Goal: Task Accomplishment & Management: Manage account settings

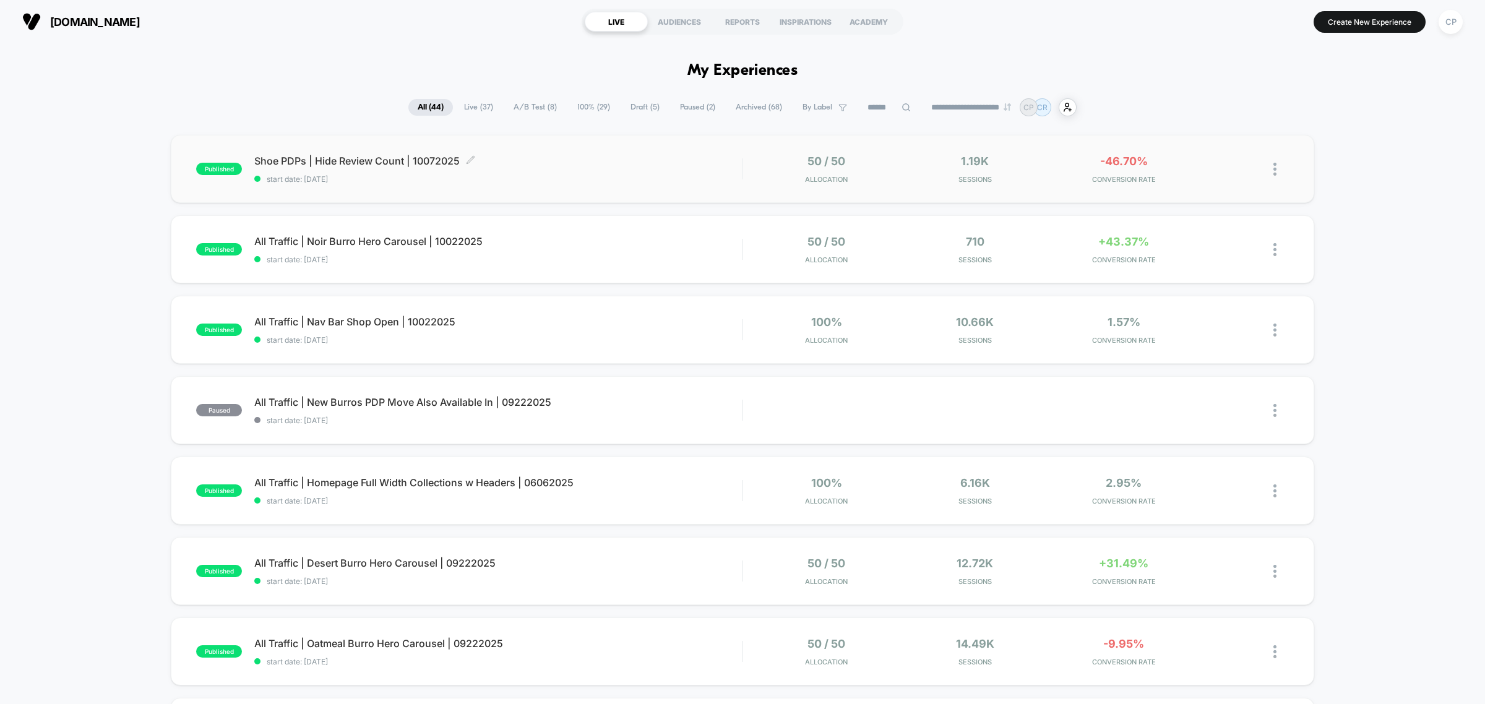
click at [397, 168] on div "Shoe PDPs | Hide Review Count | 10072025 Click to edit experience details Click…" at bounding box center [498, 169] width 488 height 29
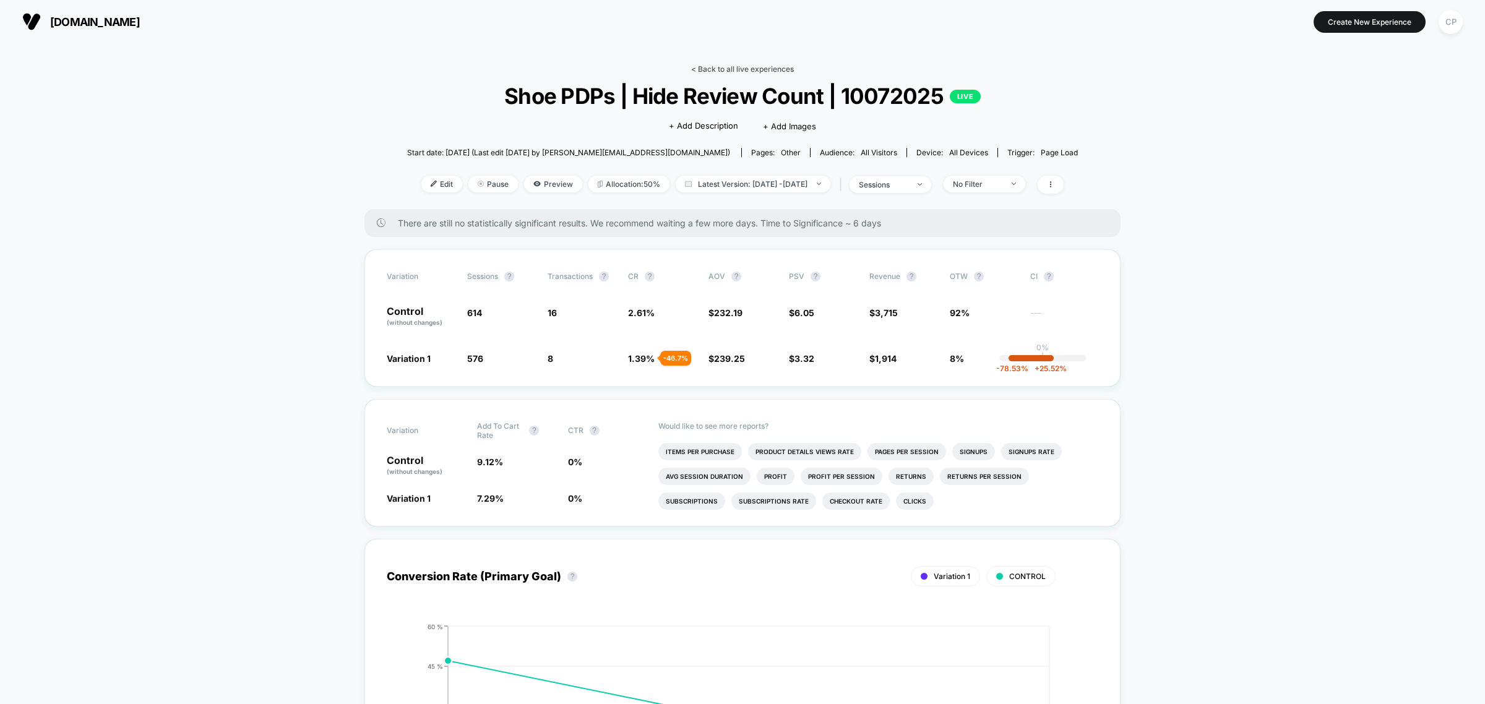
click at [780, 68] on link "< Back to all live experiences" at bounding box center [742, 68] width 103 height 9
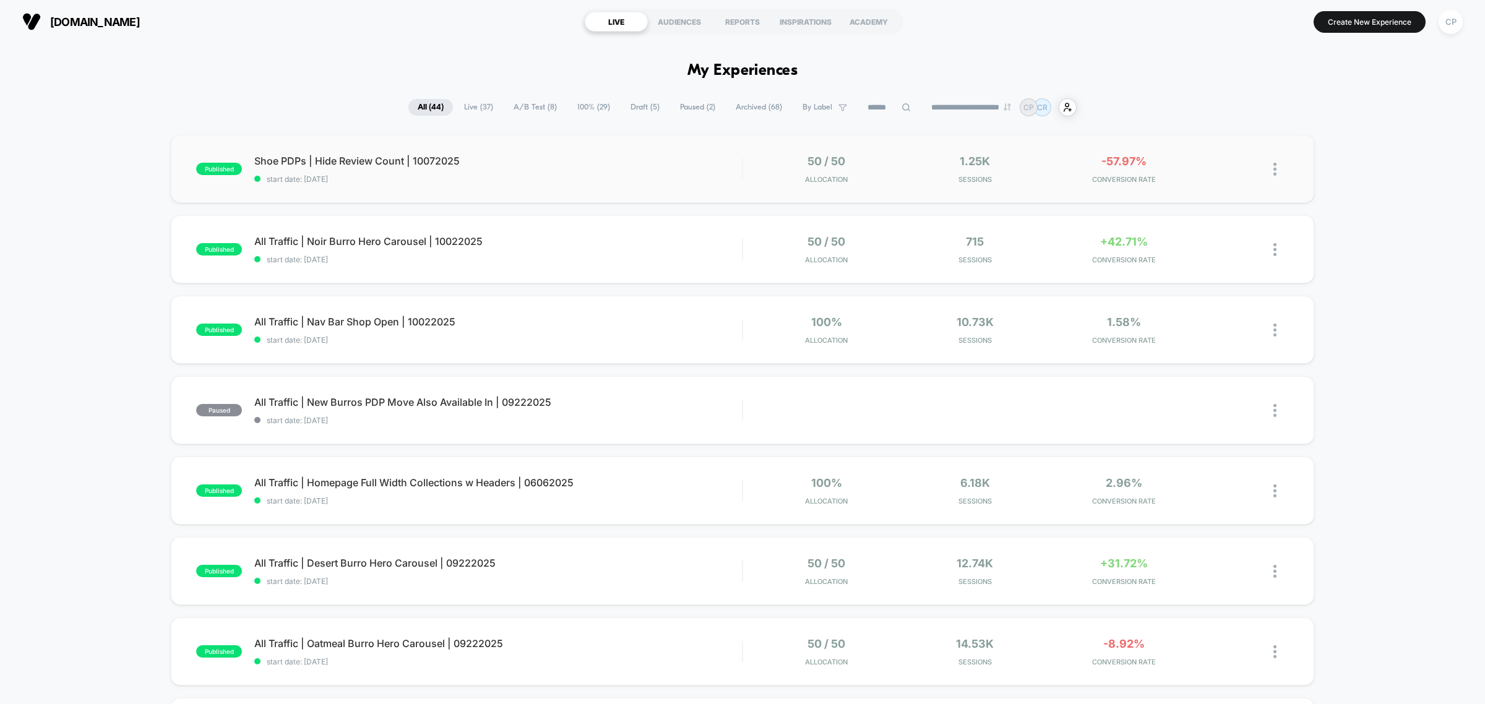
click at [499, 153] on div "published Shoe PDPs | Hide Review Count | 10072025 start date: [DATE] 50 / 50 A…" at bounding box center [743, 169] width 1144 height 68
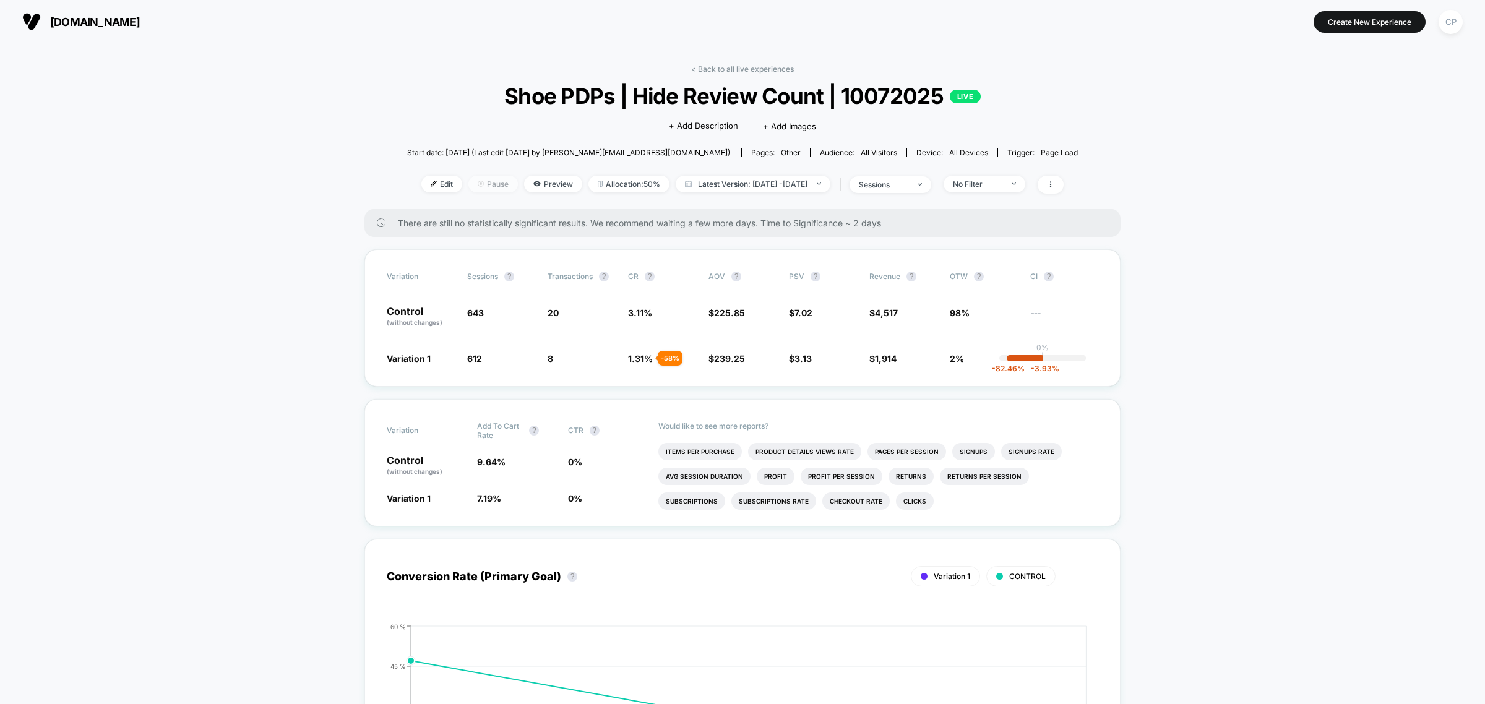
click at [480, 183] on span "Pause" at bounding box center [493, 184] width 50 height 17
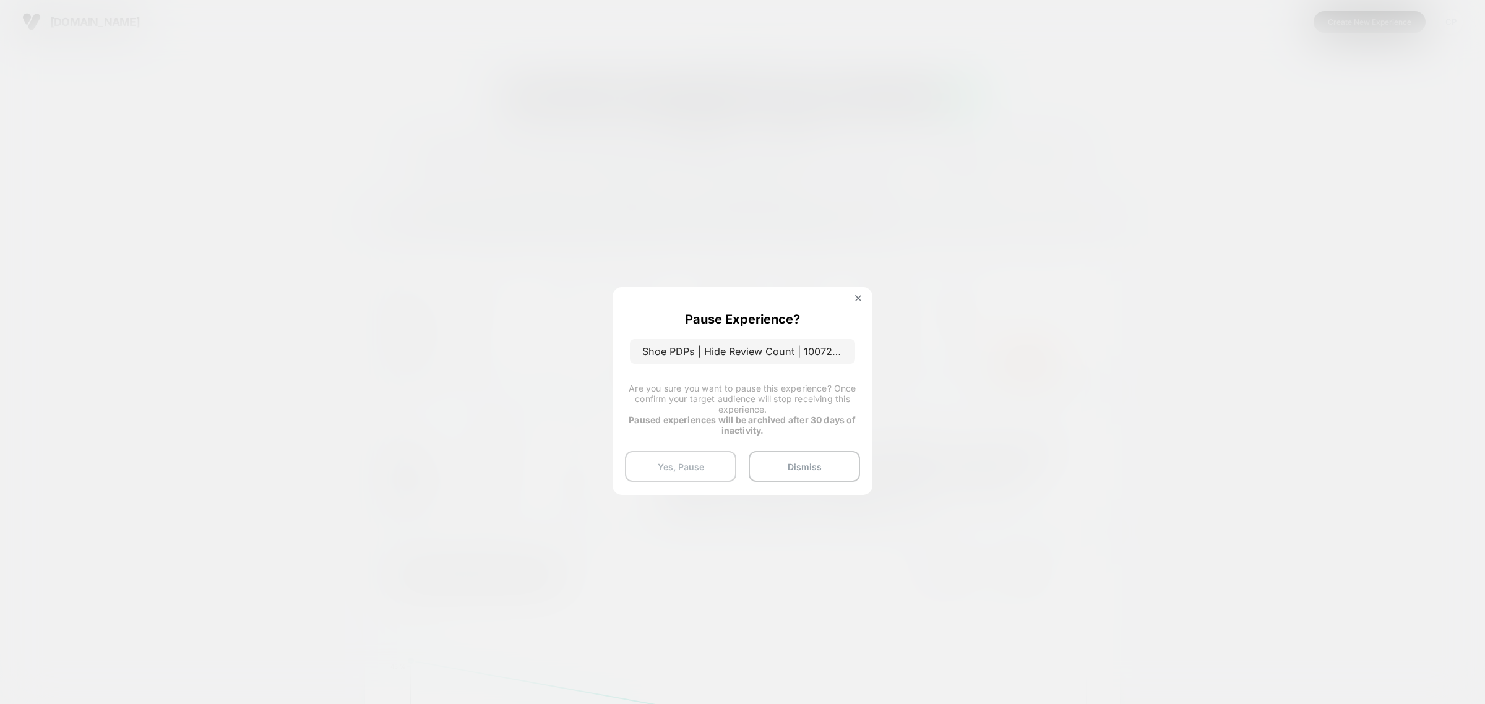
click at [686, 465] on button "Yes, Pause" at bounding box center [680, 466] width 111 height 31
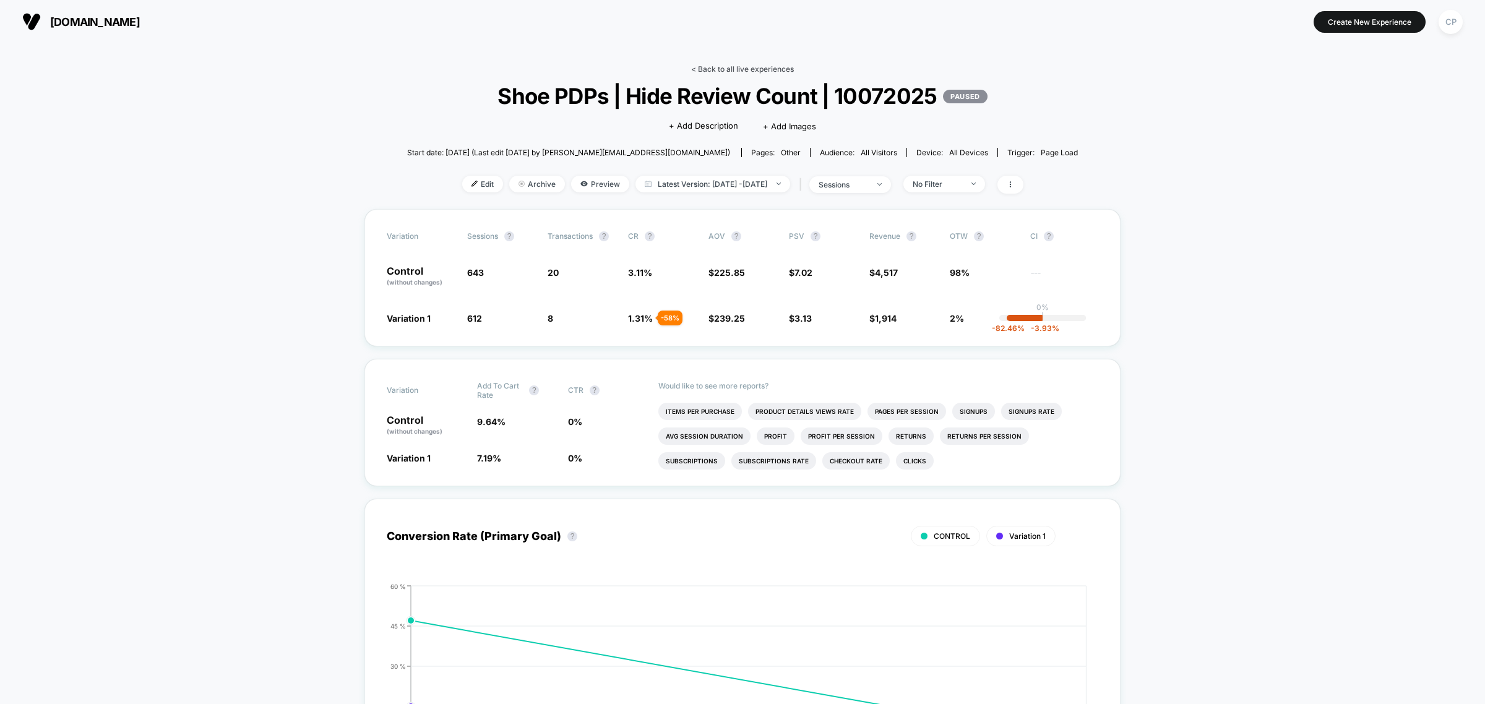
click at [769, 70] on link "< Back to all live experiences" at bounding box center [742, 68] width 103 height 9
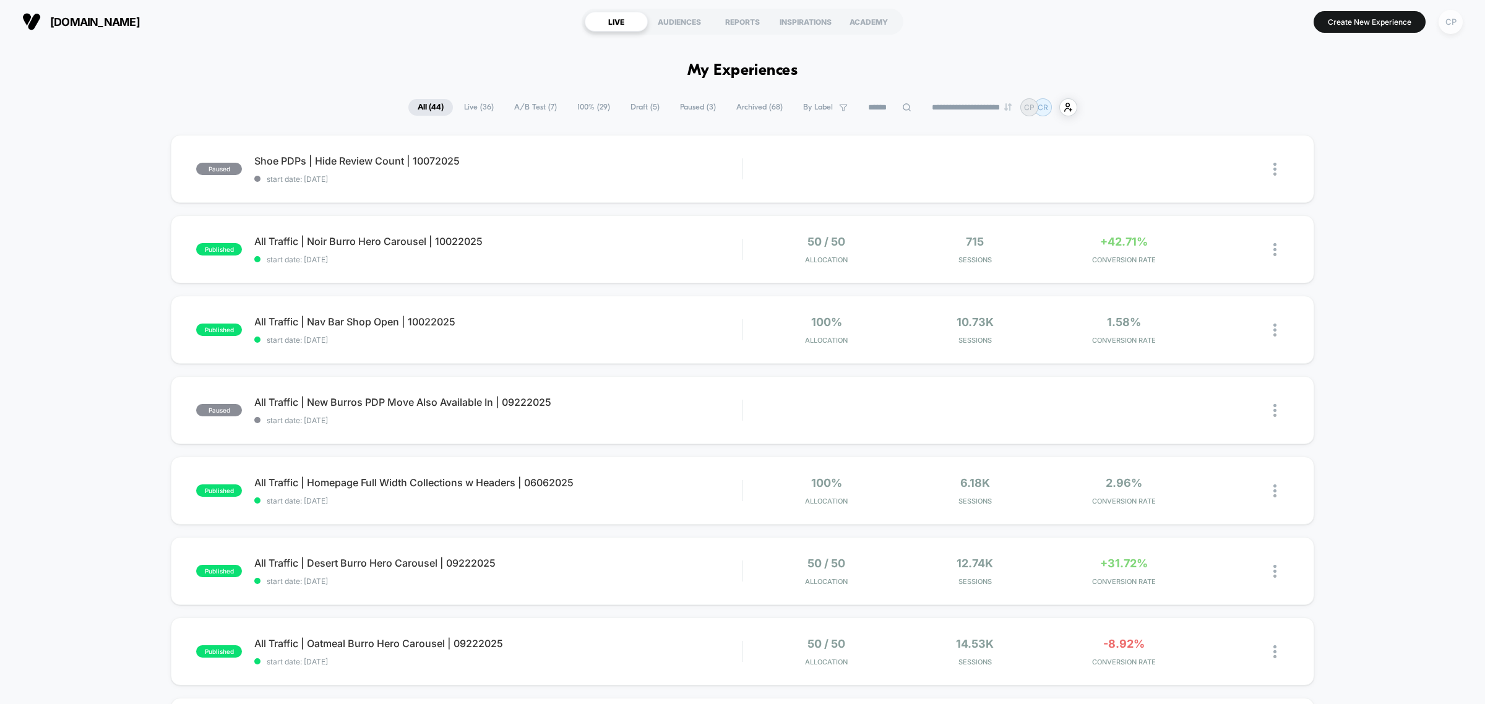
click at [1450, 25] on div "CP" at bounding box center [1451, 22] width 24 height 24
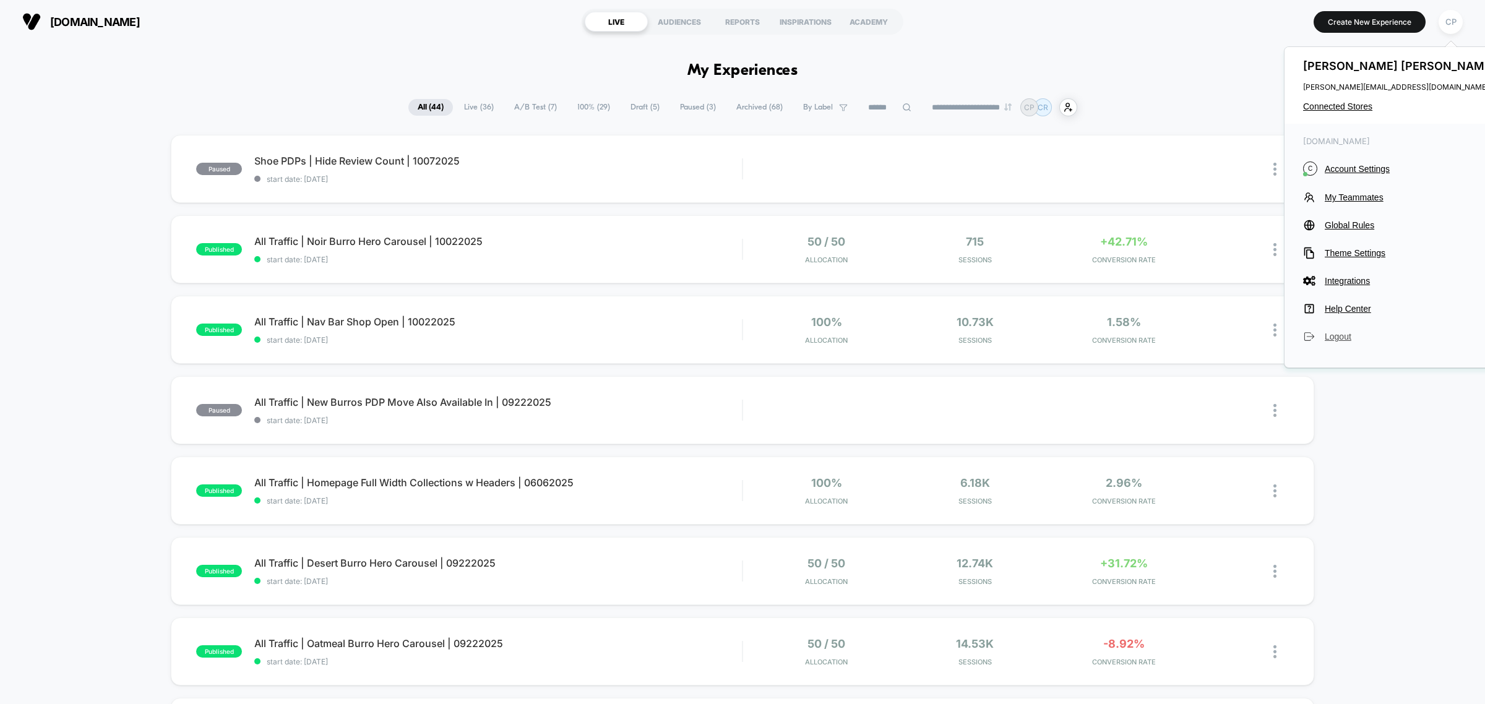
click at [1324, 335] on button "Logout" at bounding box center [1401, 336] width 196 height 12
